Goal: Information Seeking & Learning: Find specific fact

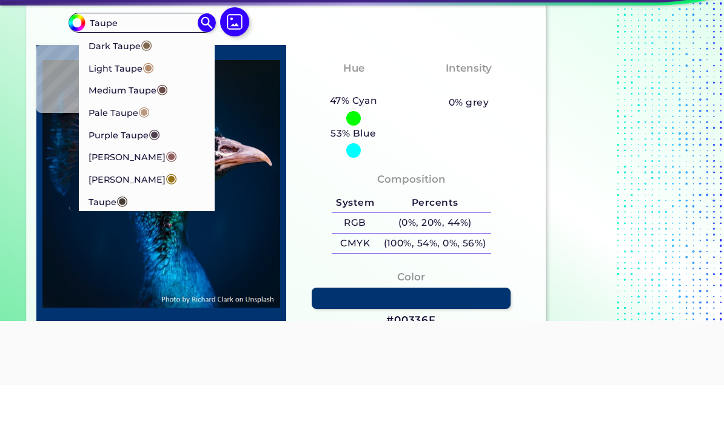
scroll to position [41, 0]
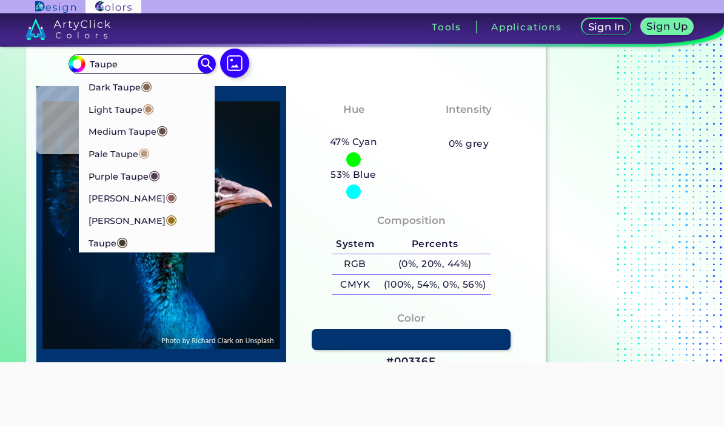
type input "Taupe"
click at [132, 196] on p "Rose Taupe ◉" at bounding box center [133, 197] width 89 height 22
type input "#905d5d"
type input "#905D5D"
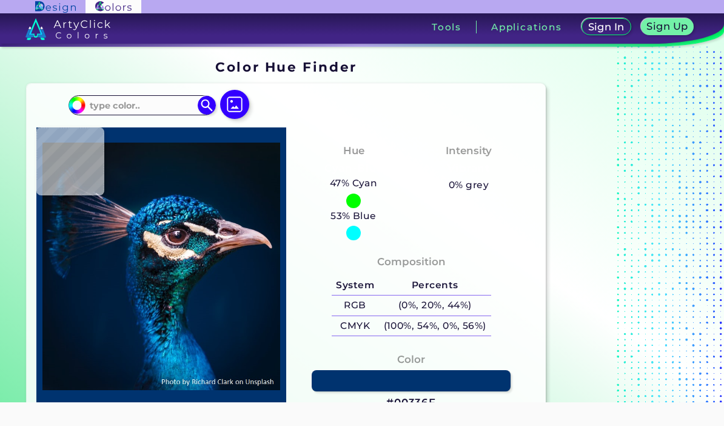
click at [121, 98] on input at bounding box center [142, 105] width 113 height 16
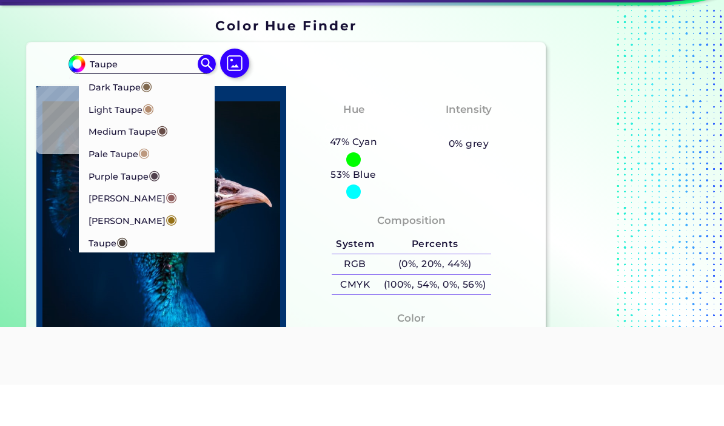
type input "Taupe"
click at [123, 138] on p "Light Taupe ◉" at bounding box center [122, 149] width 66 height 22
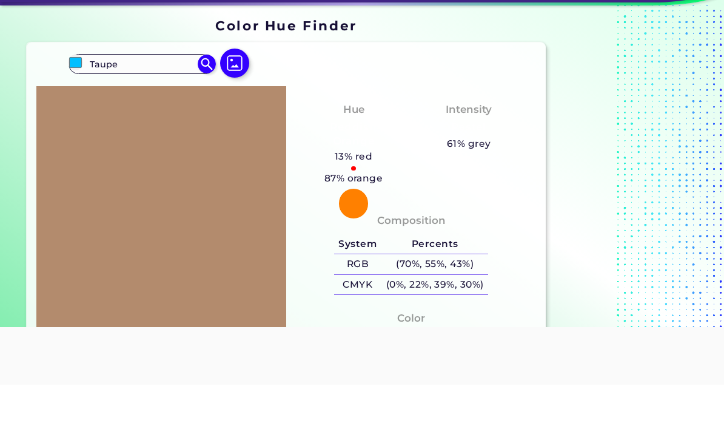
type input "#b38b6d"
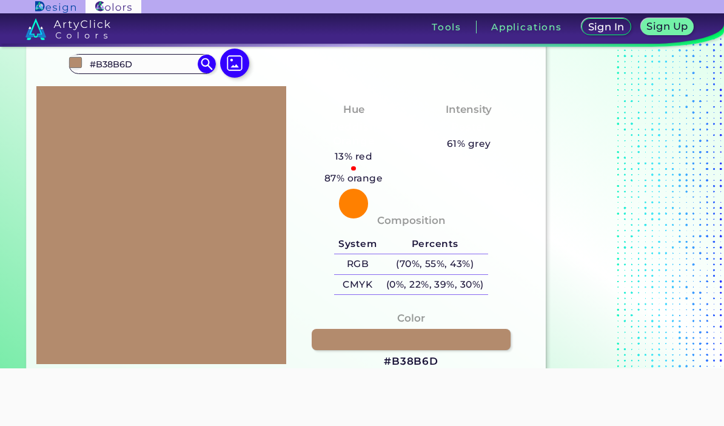
click at [143, 59] on input "#B38B6D" at bounding box center [142, 64] width 113 height 16
click at [180, 70] on input "Taupe#B38B6D" at bounding box center [142, 64] width 113 height 16
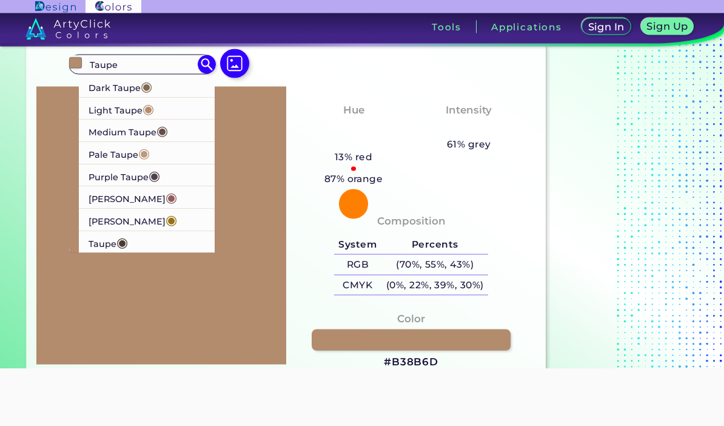
type input "Taupe"
click at [204, 99] on li "Light Taupe ◉" at bounding box center [147, 109] width 136 height 22
type input "#b38b6d"
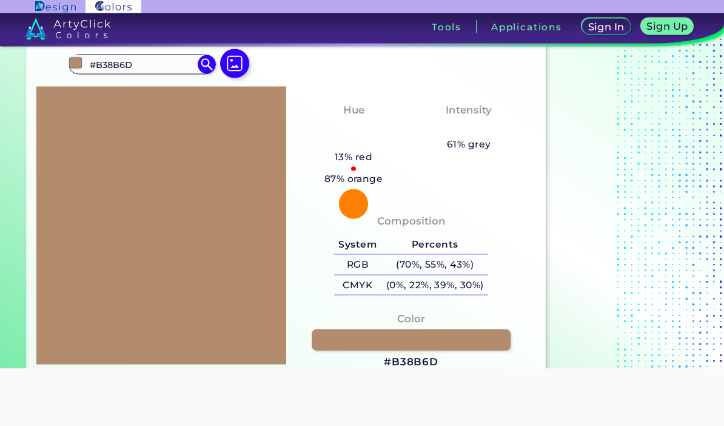
click at [143, 64] on input "#B38B6D" at bounding box center [142, 64] width 113 height 16
type input "#"
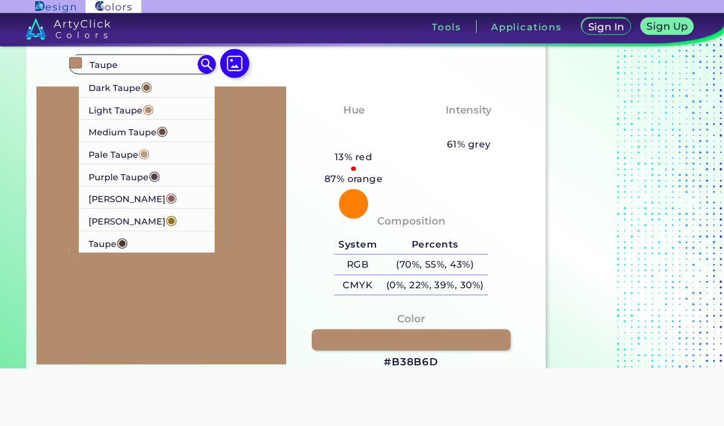
scroll to position [41, 0]
type input "Taupe"
click at [121, 149] on p "Pale Taupe ◉" at bounding box center [119, 152] width 61 height 22
type input "#bc987e"
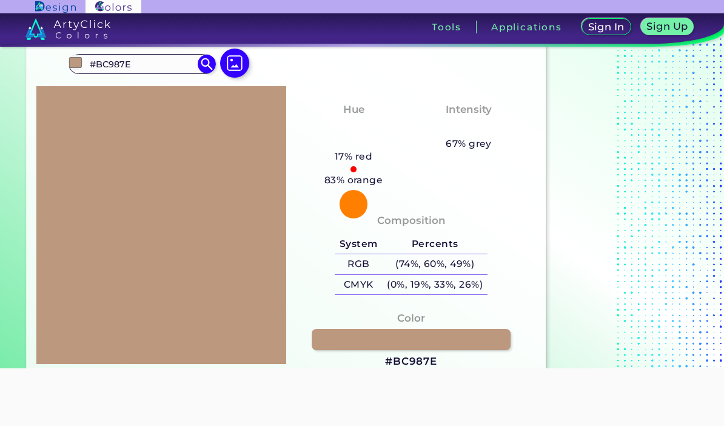
click at [150, 64] on input "#BC987E" at bounding box center [142, 64] width 113 height 16
type input "#"
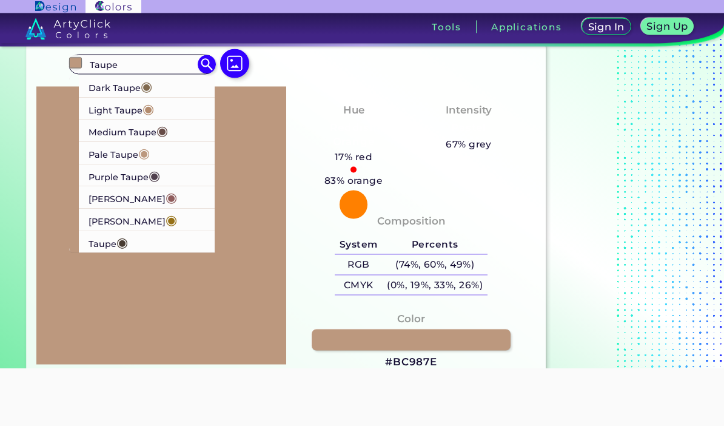
scroll to position [41, 0]
type input "Taupe"
click at [116, 217] on p "[PERSON_NAME] ◉" at bounding box center [133, 219] width 89 height 22
type input "#967117"
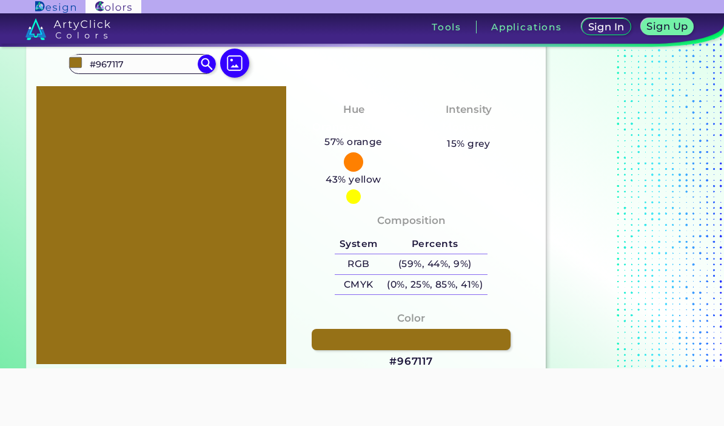
click at [134, 66] on input "#967117" at bounding box center [142, 64] width 113 height 16
type input "#"
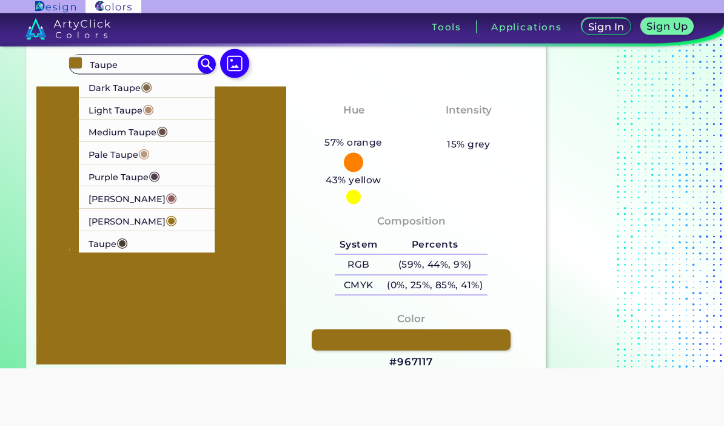
scroll to position [41, 0]
type input "Taupe"
click at [133, 175] on p "Purple Taupe ◉" at bounding box center [125, 175] width 72 height 22
type input "#50404d"
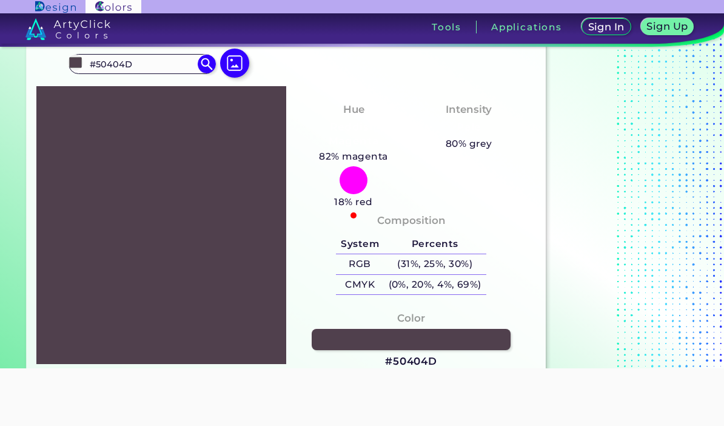
click at [147, 66] on input "#50404D" at bounding box center [142, 64] width 113 height 16
type input "#"
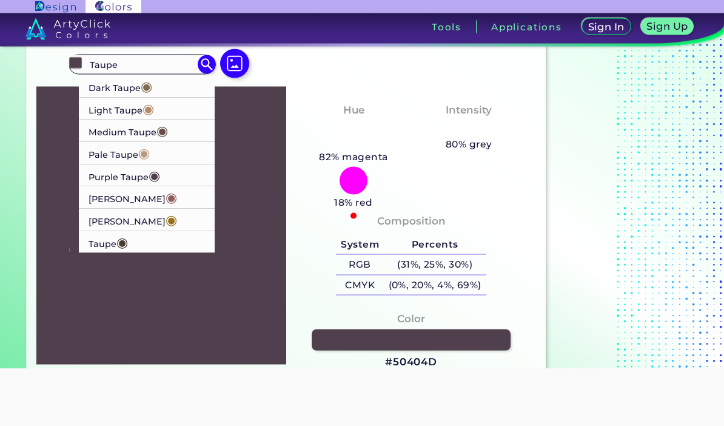
scroll to position [41, 0]
type input "Taupe"
click at [130, 133] on p "Medium Taupe ◉" at bounding box center [128, 130] width 79 height 22
type input "#674c47"
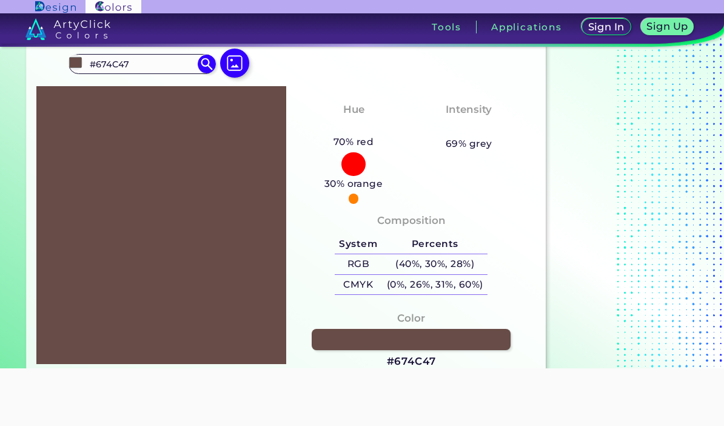
click at [160, 63] on input "#674C47" at bounding box center [142, 64] width 113 height 16
type input "#"
click at [123, 52] on div "#674c47 Acadia ◉ Acid Green ◉ Aero Blue ◉ Alabaster ◉ Albescent White ◉ Algae ◉…" at bounding box center [286, 207] width 519 height 331
click at [104, 59] on input at bounding box center [142, 64] width 113 height 16
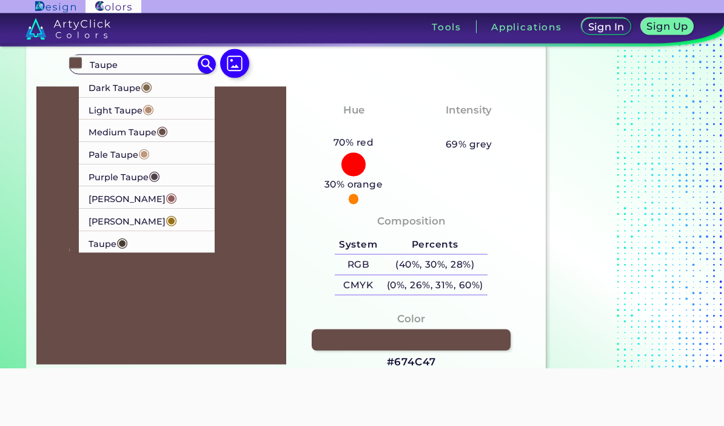
scroll to position [41, 0]
type input "Taupe"
click at [109, 240] on p "Taupe ◉" at bounding box center [108, 241] width 39 height 22
type input "#483c32"
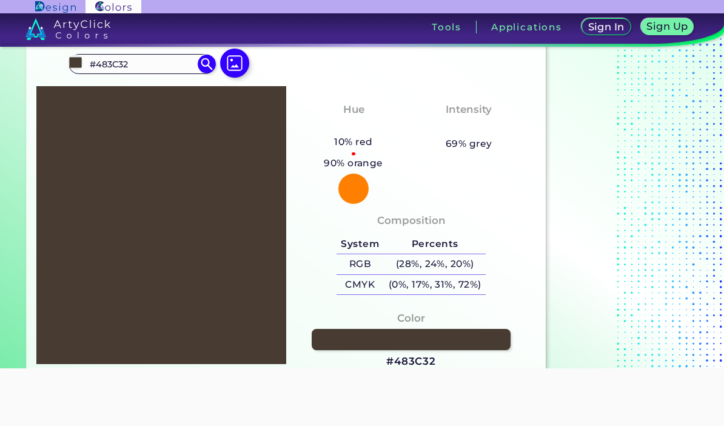
click at [143, 64] on input "#483C32" at bounding box center [142, 64] width 113 height 16
type input "#"
type input "Mushroom"
click at [127, 87] on p "Mushroom ◉" at bounding box center [119, 86] width 60 height 22
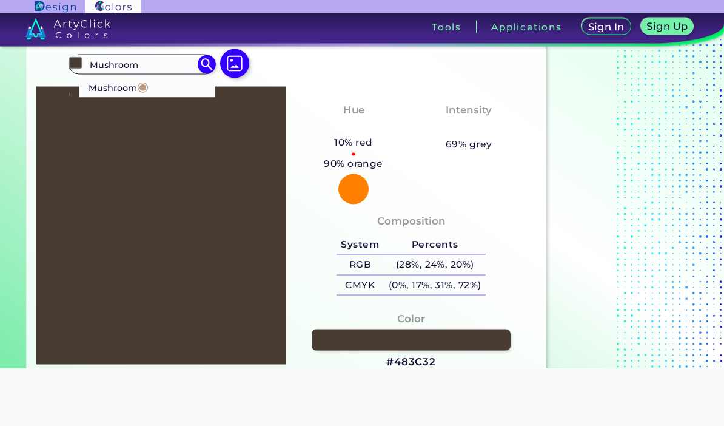
type input "#ba9e88"
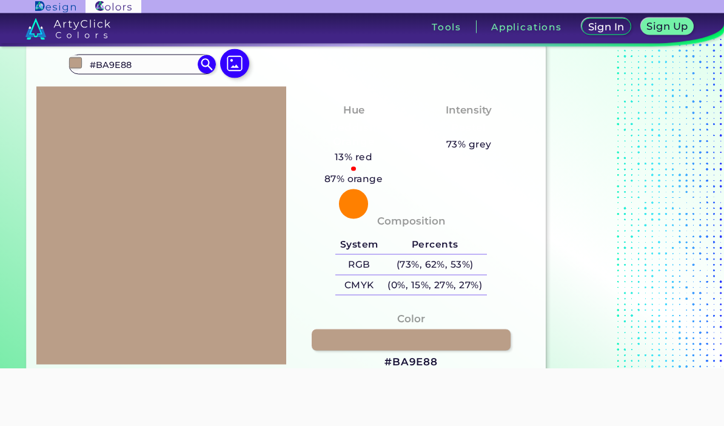
click at [145, 71] on input "#BA9E88" at bounding box center [142, 64] width 113 height 16
type input "#"
click at [131, 63] on input "Gray" at bounding box center [142, 64] width 113 height 16
type input "Gray beige"
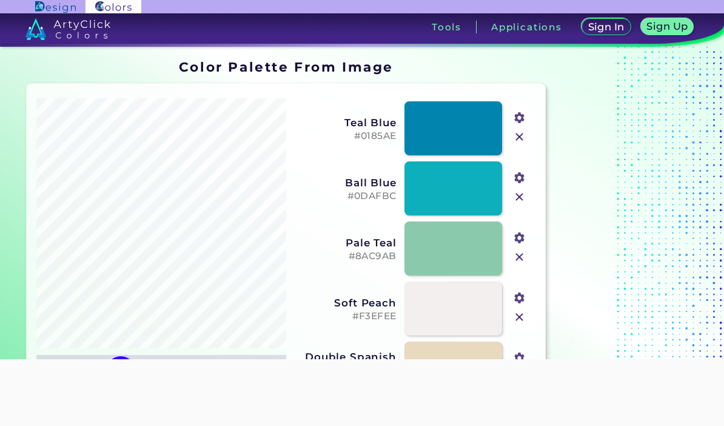
scroll to position [51, 0]
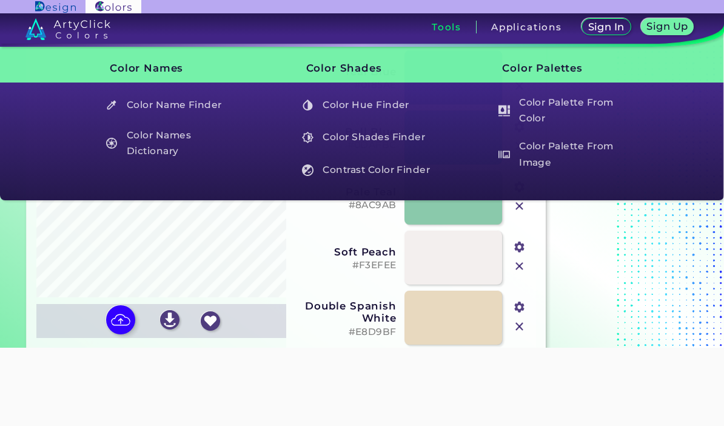
click at [445, 30] on h3 "Tools" at bounding box center [447, 26] width 30 height 9
click at [369, 107] on h5 "Color Hue Finder" at bounding box center [367, 104] width 141 height 23
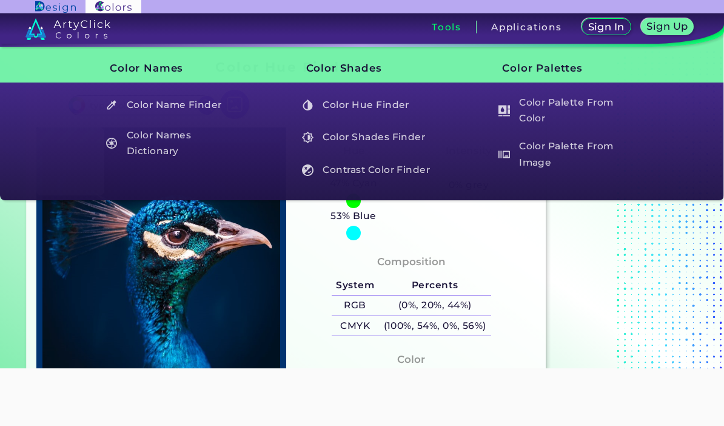
click at [435, 32] on h3 "Tools" at bounding box center [447, 26] width 30 height 9
click at [163, 99] on h5 "Color Name Finder" at bounding box center [170, 104] width 141 height 23
